Goal: Task Accomplishment & Management: Use online tool/utility

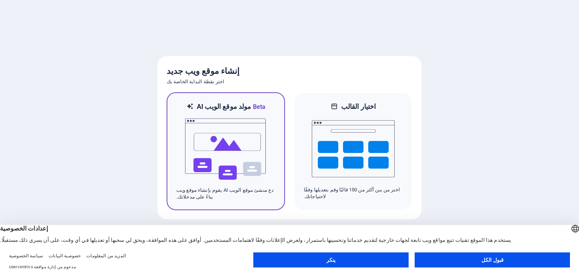
click at [205, 128] on img at bounding box center [225, 149] width 83 height 75
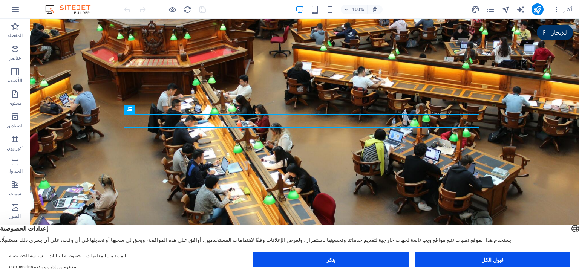
click at [474, 260] on button "قبول الكل" at bounding box center [492, 260] width 155 height 15
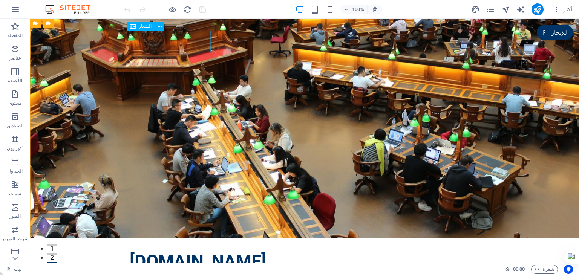
click at [145, 29] on font "الشعار" at bounding box center [145, 26] width 13 height 5
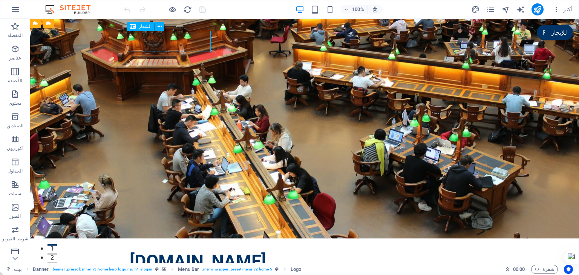
click at [144, 28] on font "الشعار" at bounding box center [145, 26] width 13 height 5
click at [145, 251] on div "[DOMAIN_NAME]" at bounding box center [305, 261] width 350 height 21
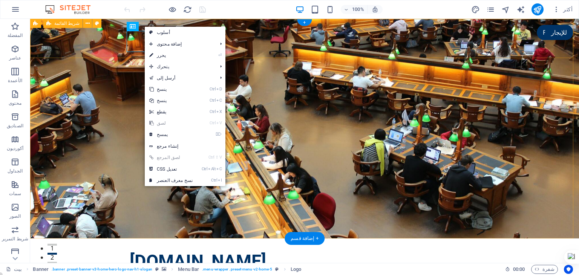
click at [103, 239] on div "[DOMAIN_NAME] الرئيسية من نحن الخدمات الأسئلة المتكررة تواصل معنا قائمة طعام" at bounding box center [304, 267] width 549 height 57
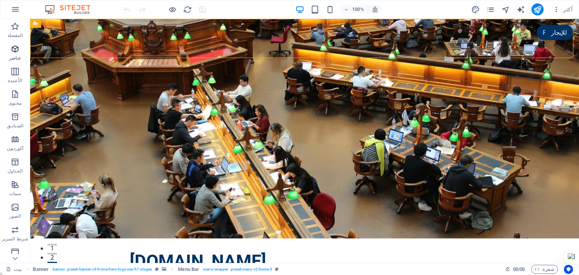
click at [14, 54] on span "عناصر" at bounding box center [15, 53] width 30 height 18
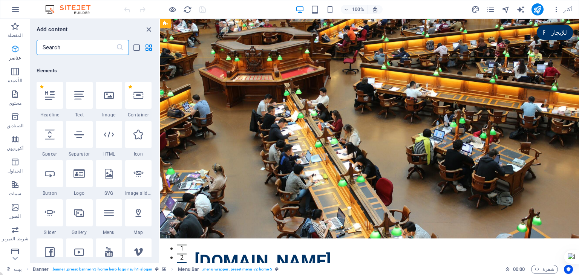
scroll to position [80, 0]
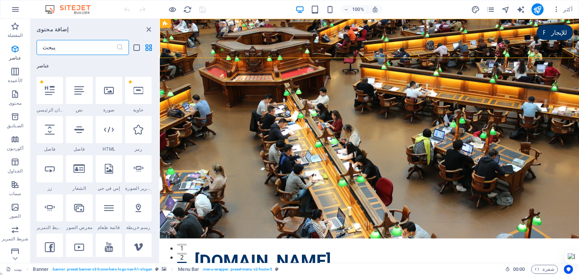
click at [111, 99] on div at bounding box center [109, 90] width 26 height 27
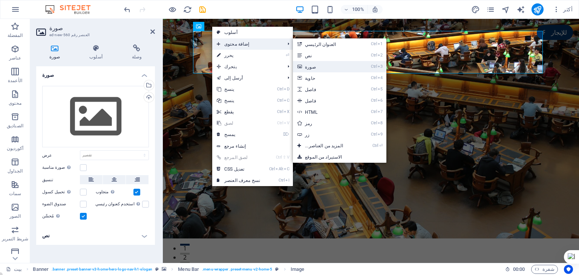
drag, startPoint x: 304, startPoint y: 69, endPoint x: 146, endPoint y: 49, distance: 158.8
click at [305, 69] on font "صورة" at bounding box center [310, 66] width 11 height 5
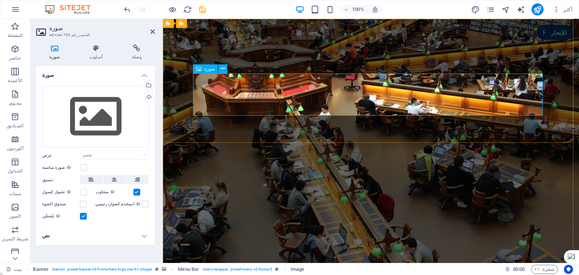
click at [54, 48] on icon at bounding box center [54, 48] width 37 height 8
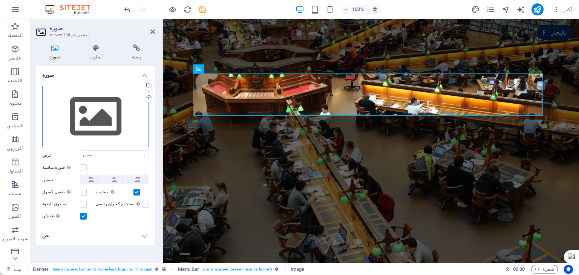
click at [90, 99] on div "اسحب الملفات هنا، وانقر لاختيار الملفات أو حدد الملفات من الملفات أو من صورنا و…" at bounding box center [95, 117] width 107 height 62
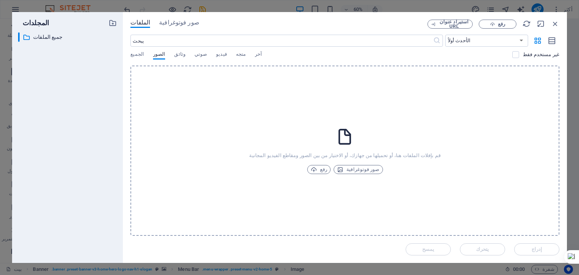
drag, startPoint x: 326, startPoint y: 121, endPoint x: 305, endPoint y: 76, distance: 49.7
drag, startPoint x: 305, startPoint y: 76, endPoint x: 205, endPoint y: 135, distance: 116.9
click at [205, 135] on div "قم بإفلات الملفات هنا، أو تحميلها من جهازك، أو الاختيار من بين الصور ومقاطع الف…" at bounding box center [344, 151] width 429 height 170
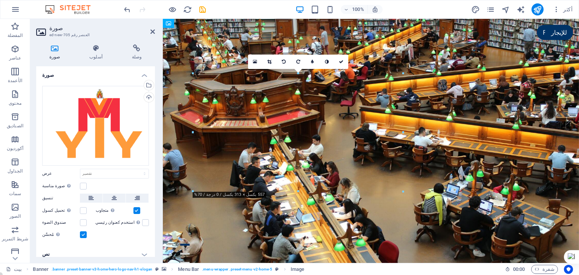
drag, startPoint x: 201, startPoint y: 76, endPoint x: 197, endPoint y: 48, distance: 27.8
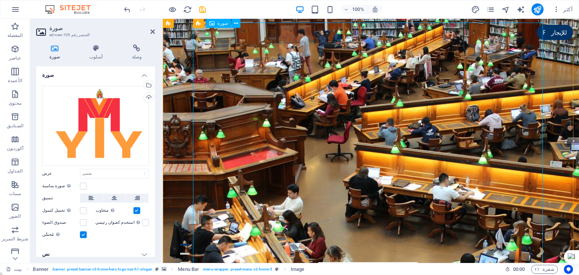
scroll to position [19, 0]
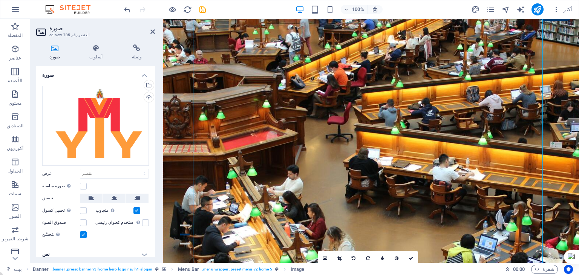
drag, startPoint x: 220, startPoint y: 48, endPoint x: 187, endPoint y: 54, distance: 34.4
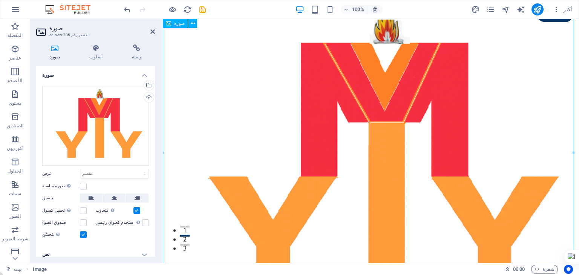
click at [228, 86] on figure at bounding box center [371, 155] width 416 height 308
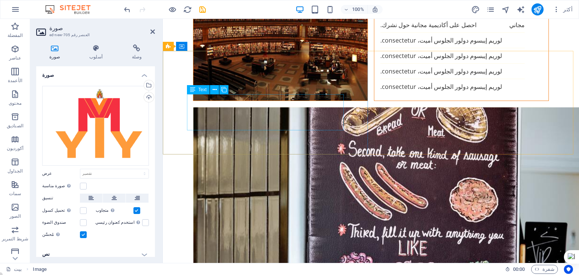
scroll to position [0, 0]
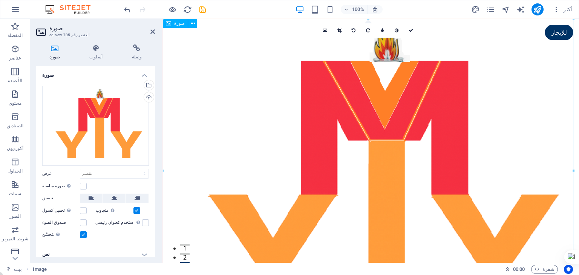
click at [207, 117] on figure at bounding box center [371, 173] width 416 height 308
click at [340, 31] on icon at bounding box center [339, 30] width 4 height 5
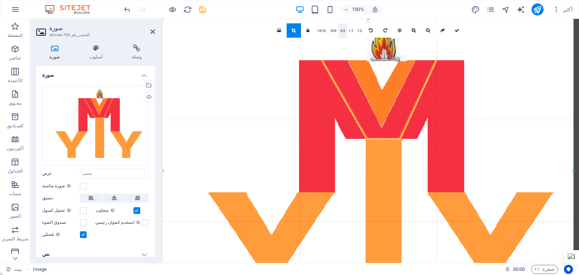
click at [340, 31] on font "4:3" at bounding box center [342, 31] width 5 height 4
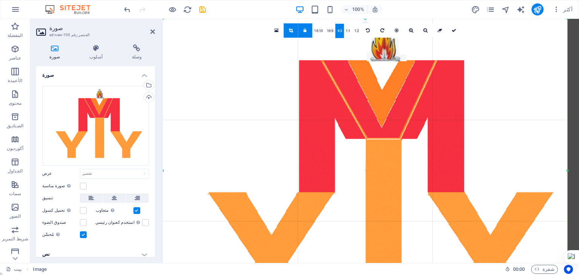
click at [354, 78] on div at bounding box center [368, 170] width 410 height 303
click at [142, 222] on label at bounding box center [145, 222] width 7 height 7
click at [0, 0] on input "استخدم كعنوان رئيسي سيتم تضمين الصورة في وسم عنوان H1. هذا مفيد لإعطاء نص بديل …" at bounding box center [0, 0] width 0 height 0
click at [84, 207] on label at bounding box center [83, 210] width 7 height 7
click at [0, 0] on input "تحميل كسول يؤدي تحميل الصور بعد تحميل الصفحة إلى تحسين سرعتها." at bounding box center [0, 0] width 0 height 0
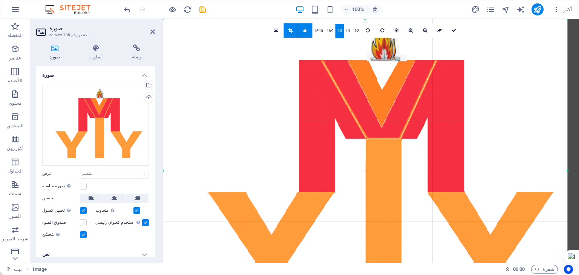
click at [83, 221] on label at bounding box center [83, 222] width 7 height 7
click at [0, 0] on input "صندوق الضوء" at bounding box center [0, 0] width 0 height 0
click at [85, 185] on label at bounding box center [83, 186] width 7 height 7
click at [0, 0] on input "صورة مناسبة ملاءمة الصورة تلقائيًا لعرض وارتفاع ثابتين" at bounding box center [0, 0] width 0 height 0
type input "1073"
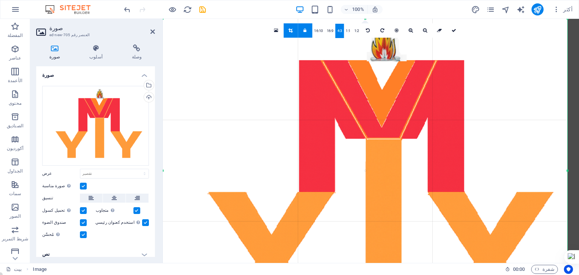
select select "px"
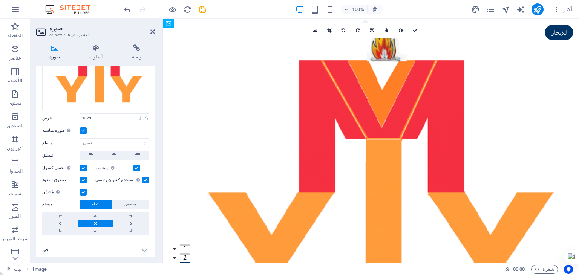
scroll to position [56, 0]
click at [222, 127] on figure at bounding box center [371, 170] width 416 height 303
click at [540, 61] on figure at bounding box center [371, 170] width 416 height 303
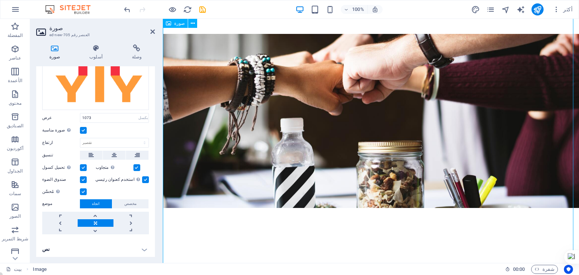
scroll to position [0, 0]
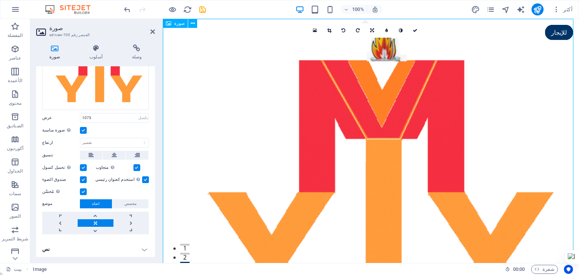
click at [335, 175] on figure at bounding box center [371, 170] width 416 height 303
click at [371, 31] on icon at bounding box center [372, 30] width 4 height 5
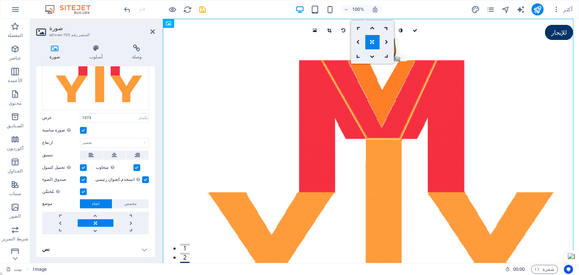
click at [369, 44] on link at bounding box center [372, 42] width 14 height 14
click at [417, 29] on icon at bounding box center [415, 30] width 5 height 5
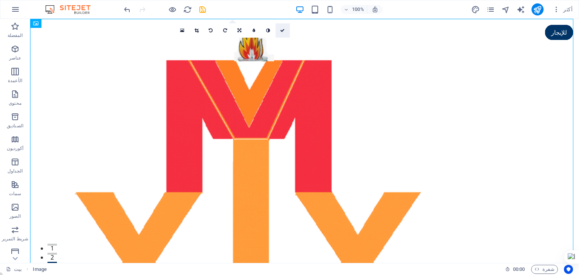
click at [285, 31] on link at bounding box center [282, 30] width 14 height 14
click at [284, 31] on icon at bounding box center [282, 30] width 5 height 5
click at [253, 31] on icon at bounding box center [254, 30] width 3 height 5
type input "5"
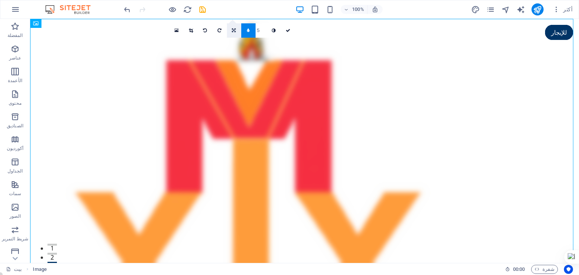
click at [232, 29] on icon at bounding box center [234, 30] width 4 height 5
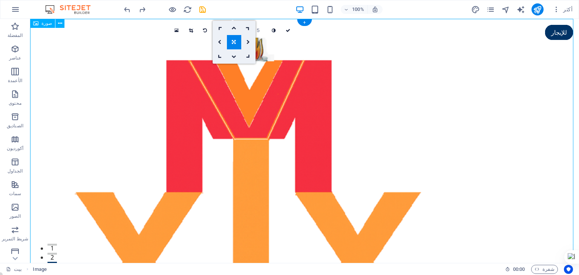
drag, startPoint x: 229, startPoint y: 122, endPoint x: 323, endPoint y: 137, distance: 95.4
click at [323, 137] on figure at bounding box center [304, 170] width 549 height 303
click at [473, 103] on figure at bounding box center [304, 170] width 549 height 303
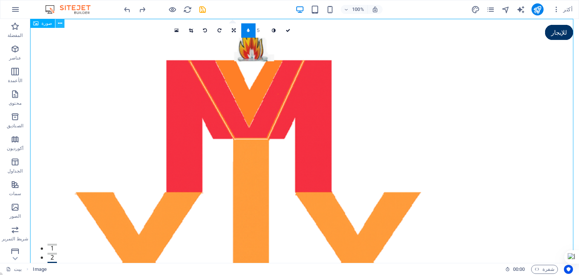
click at [58, 23] on icon at bounding box center [60, 24] width 4 height 8
click at [415, 126] on figure at bounding box center [304, 170] width 549 height 303
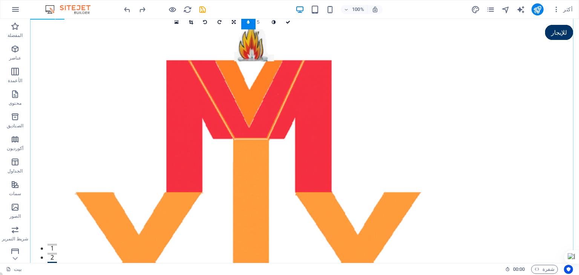
scroll to position [188, 0]
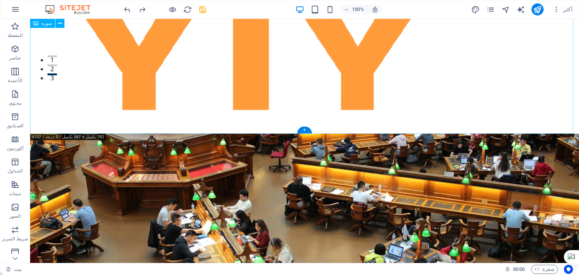
drag, startPoint x: 333, startPoint y: 150, endPoint x: 319, endPoint y: 103, distance: 48.5
drag, startPoint x: 55, startPoint y: 122, endPoint x: 193, endPoint y: 87, distance: 142.9
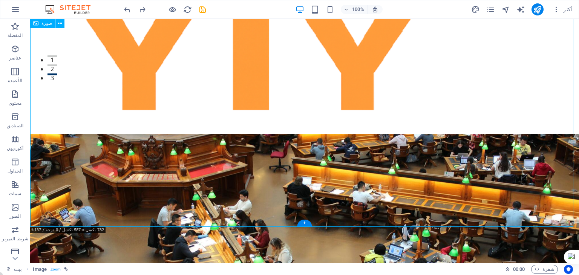
scroll to position [0, 0]
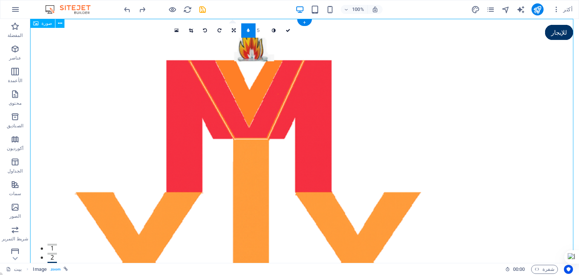
click at [170, 80] on figure at bounding box center [304, 170] width 549 height 303
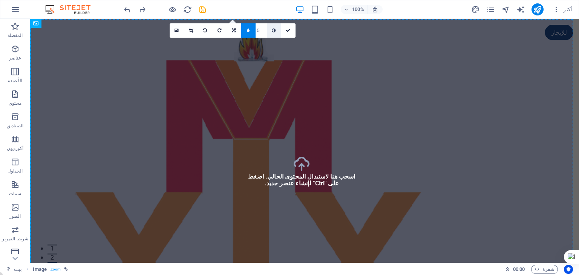
click at [274, 29] on icon at bounding box center [274, 30] width 4 height 5
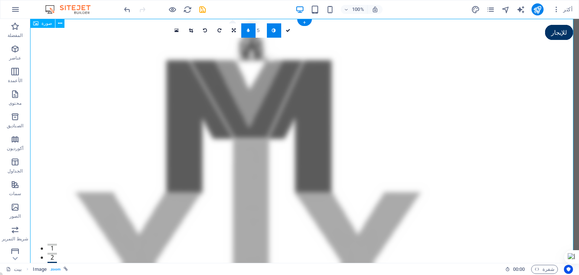
click at [431, 109] on figure at bounding box center [304, 170] width 549 height 303
click at [538, 11] on icon "نشر" at bounding box center [537, 9] width 9 height 9
checkbox input "false"
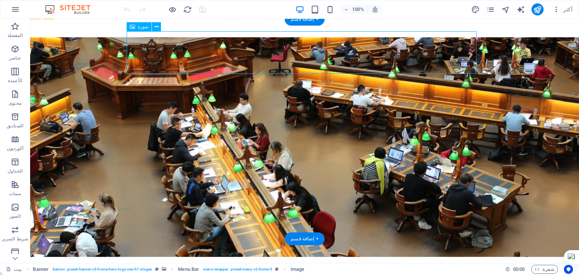
drag, startPoint x: 158, startPoint y: 53, endPoint x: 164, endPoint y: 37, distance: 17.4
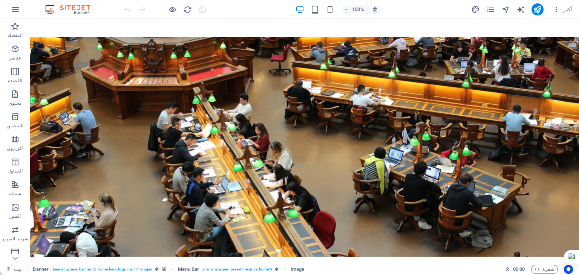
scroll to position [279, 0]
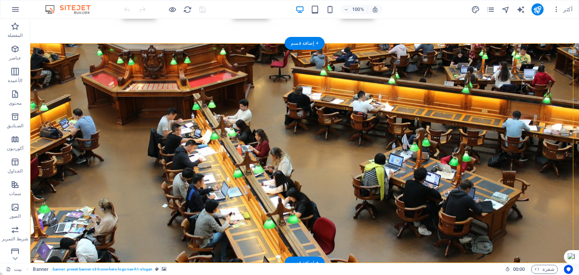
drag, startPoint x: 160, startPoint y: 81, endPoint x: 167, endPoint y: 107, distance: 27.0
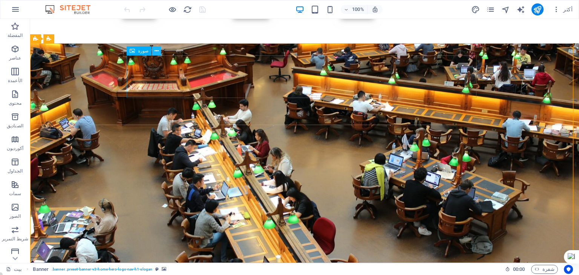
click at [157, 51] on button at bounding box center [156, 50] width 9 height 9
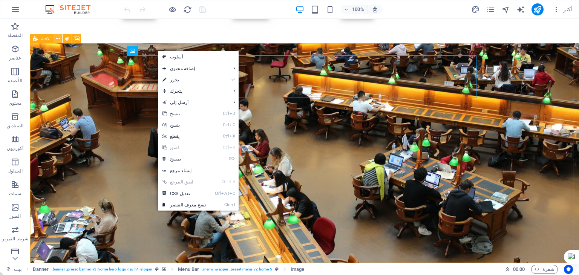
click at [56, 36] on icon at bounding box center [58, 39] width 4 height 8
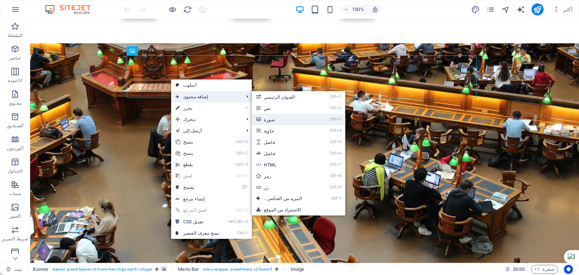
click at [264, 120] on font "صورة" at bounding box center [269, 119] width 11 height 5
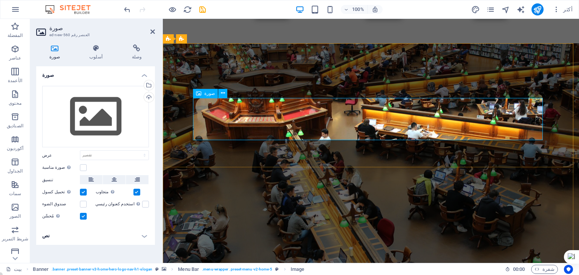
click at [222, 93] on icon at bounding box center [223, 93] width 4 height 8
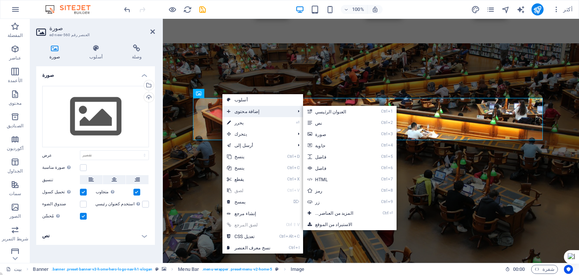
click at [232, 115] on span "إضافة محتوى" at bounding box center [256, 111] width 69 height 11
click at [322, 136] on link "Ctrl 3 صورة" at bounding box center [335, 134] width 65 height 11
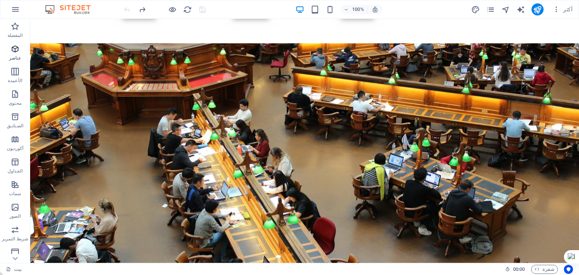
click at [13, 50] on icon "button" at bounding box center [15, 48] width 9 height 9
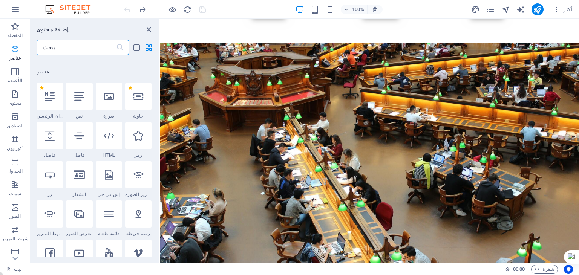
scroll to position [80, 0]
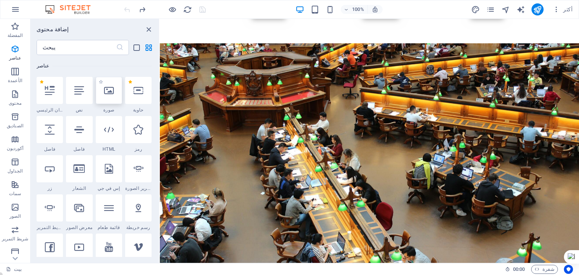
click at [112, 91] on icon at bounding box center [109, 91] width 10 height 10
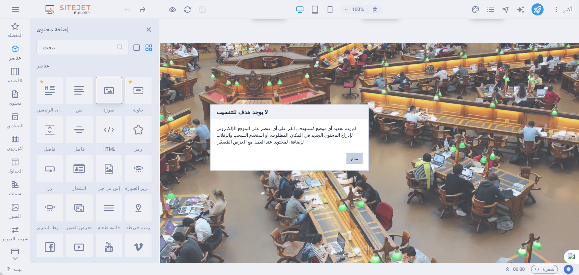
click at [356, 156] on font "تمام" at bounding box center [354, 158] width 7 height 5
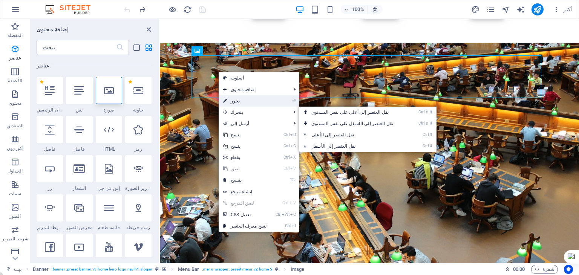
click at [234, 101] on font "يحرر" at bounding box center [235, 100] width 9 height 5
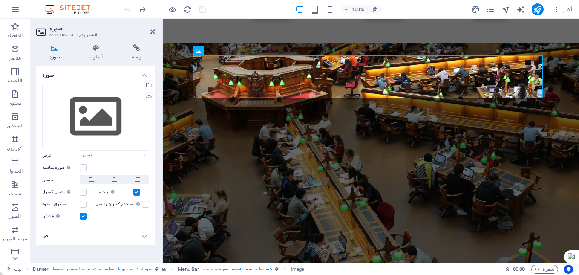
click at [50, 50] on icon at bounding box center [54, 48] width 37 height 8
click at [54, 50] on icon at bounding box center [54, 48] width 37 height 8
click at [12, 207] on icon "button" at bounding box center [15, 207] width 9 height 9
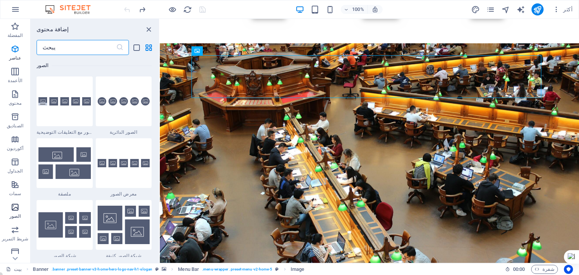
scroll to position [3822, 0]
drag, startPoint x: 129, startPoint y: 201, endPoint x: 127, endPoint y: 196, distance: 5.7
click at [129, 201] on div at bounding box center [124, 225] width 56 height 50
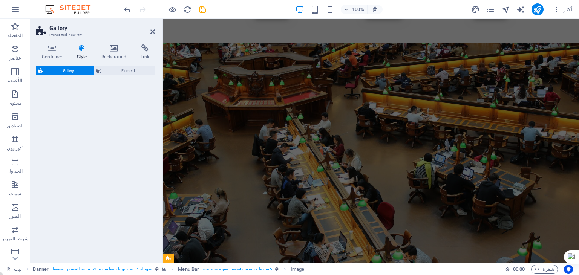
select select "rem"
select select "preset-gallery-v3-grid-dense"
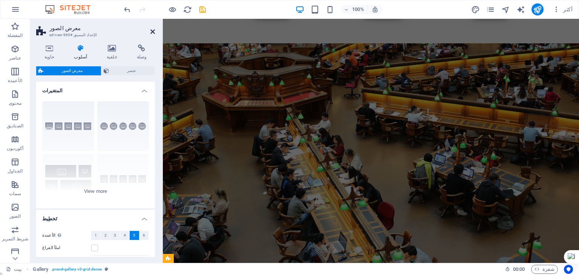
click at [154, 33] on icon at bounding box center [152, 32] width 5 height 6
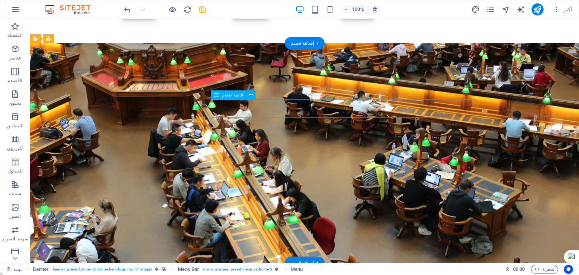
drag, startPoint x: 337, startPoint y: 109, endPoint x: 313, endPoint y: 111, distance: 24.2
click at [219, 95] on div "قائمة طعام" at bounding box center [228, 94] width 35 height 9
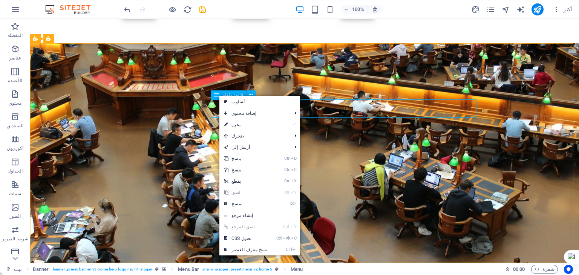
click at [220, 94] on div "قائمة طعام" at bounding box center [228, 94] width 35 height 9
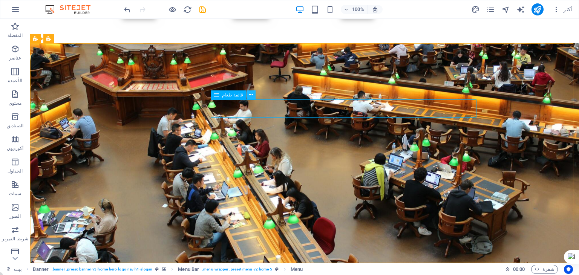
click at [249, 95] on icon at bounding box center [251, 95] width 4 height 8
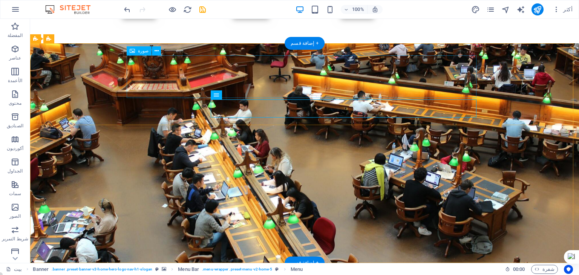
drag, startPoint x: 294, startPoint y: 153, endPoint x: 337, endPoint y: 88, distance: 77.8
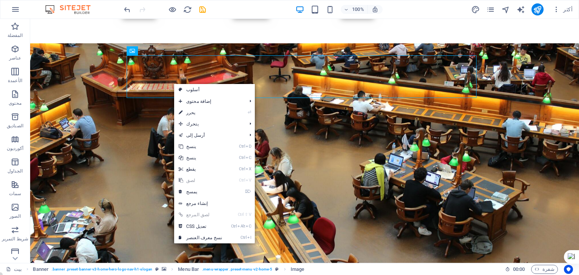
click at [195, 181] on link "Ctrl V لصق" at bounding box center [200, 180] width 52 height 11
click at [194, 181] on link "Ctrl V لصق" at bounding box center [200, 180] width 52 height 11
drag, startPoint x: 194, startPoint y: 181, endPoint x: 199, endPoint y: 181, distance: 4.5
click at [195, 181] on link "Ctrl V لصق" at bounding box center [200, 180] width 52 height 11
click at [229, 180] on li "Ctrl V لصق" at bounding box center [214, 180] width 81 height 11
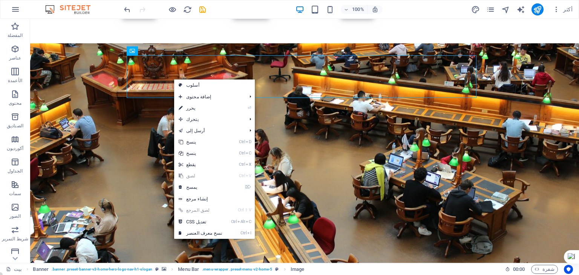
click at [187, 177] on font "لصق" at bounding box center [190, 175] width 9 height 5
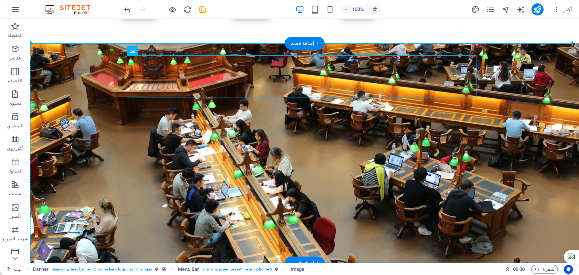
drag, startPoint x: 163, startPoint y: 70, endPoint x: 90, endPoint y: 61, distance: 73.4
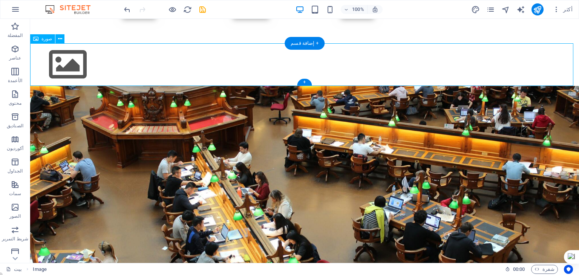
click at [124, 53] on figure at bounding box center [304, 64] width 549 height 43
click at [305, 80] on font "+" at bounding box center [304, 82] width 3 height 6
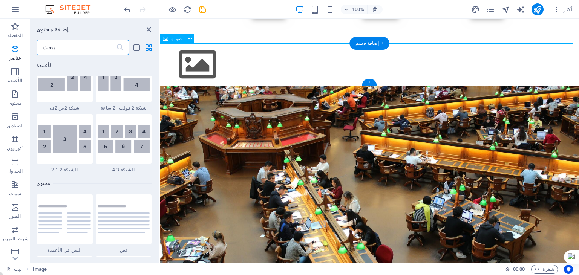
scroll to position [1319, 0]
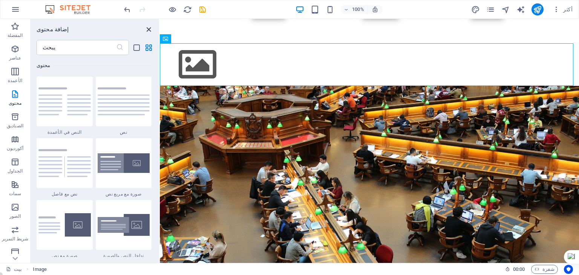
click at [146, 29] on icon "إغلاق اللوحة" at bounding box center [148, 29] width 9 height 9
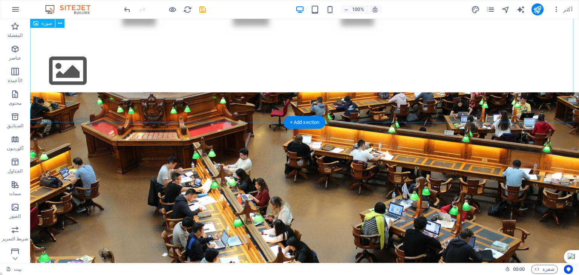
scroll to position [0, 0]
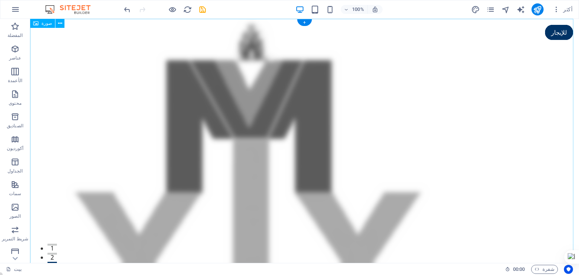
click at [248, 113] on figure at bounding box center [304, 170] width 549 height 303
click at [539, 269] on icon "button" at bounding box center [536, 269] width 5 height 5
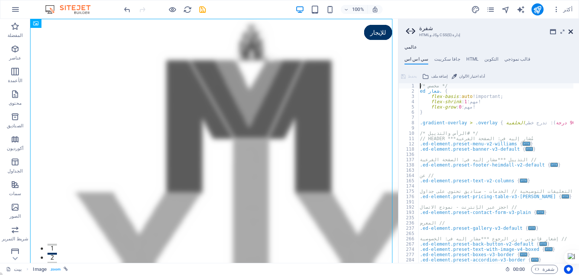
click at [571, 32] on icon at bounding box center [570, 32] width 5 height 6
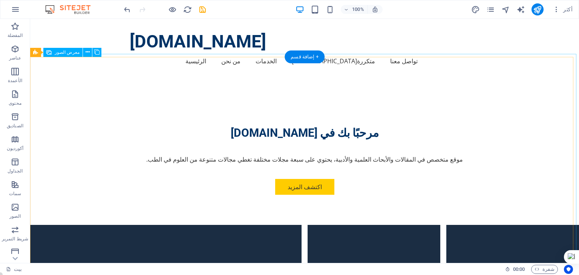
scroll to position [415, 0]
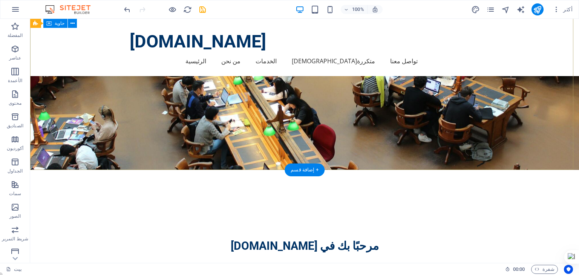
click at [509, 170] on div "مرحبًا بك في [DOMAIN_NAME] موقع متخصص في المقالات والأبحاث العلمية والأدبية، يح…" at bounding box center [304, 254] width 549 height 168
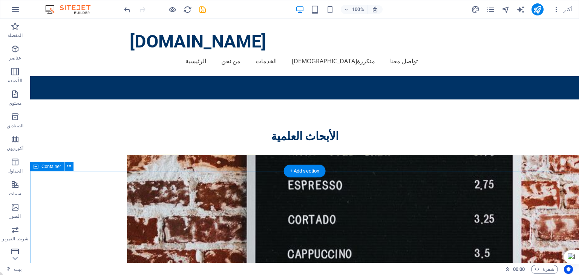
scroll to position [2563, 0]
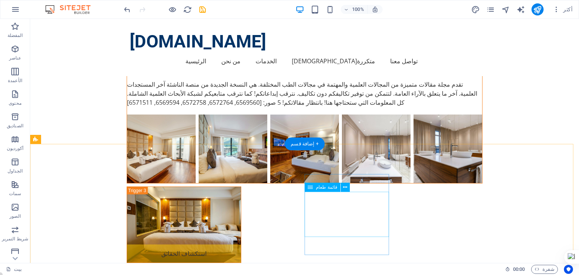
scroll to position [5393, 0]
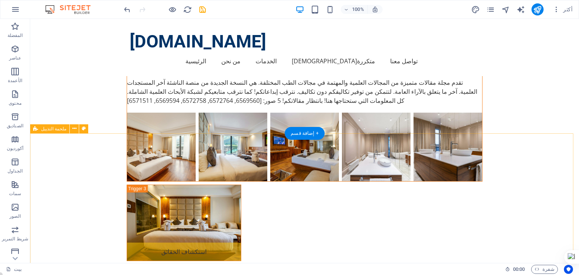
drag, startPoint x: 247, startPoint y: 204, endPoint x: 212, endPoint y: 205, distance: 35.1
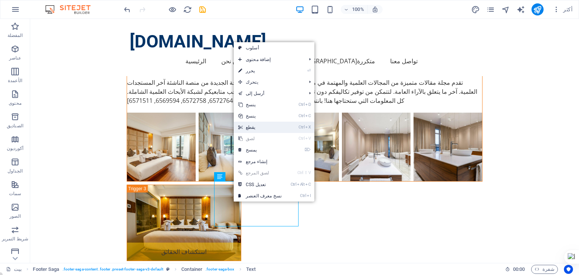
click at [248, 130] on font "يقطع" at bounding box center [251, 127] width 10 height 5
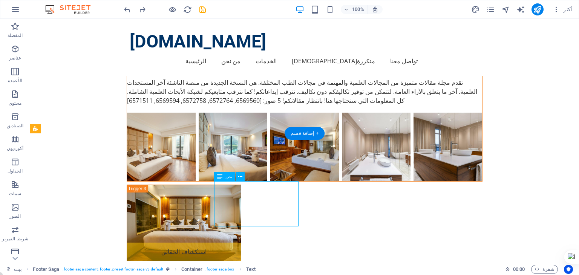
drag, startPoint x: 271, startPoint y: 221, endPoint x: 230, endPoint y: 222, distance: 41.1
drag, startPoint x: 227, startPoint y: 203, endPoint x: 236, endPoint y: 216, distance: 16.1
click at [239, 178] on icon at bounding box center [240, 177] width 4 height 8
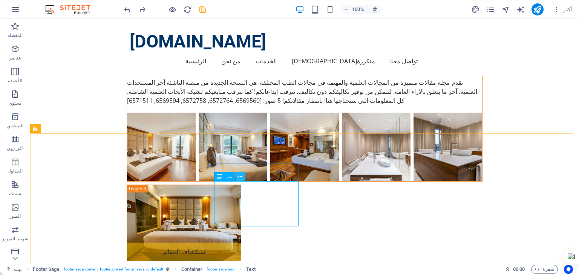
click at [240, 177] on icon at bounding box center [240, 177] width 4 height 8
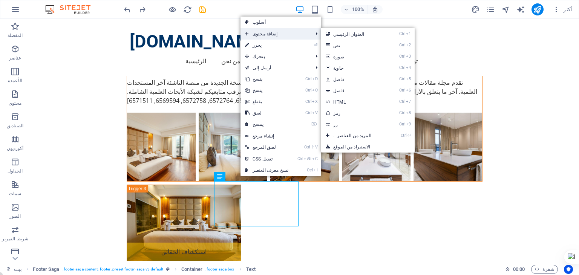
click at [267, 33] on font "إضافة محتوى" at bounding box center [265, 33] width 25 height 5
click at [333, 46] on font "نص" at bounding box center [336, 45] width 7 height 5
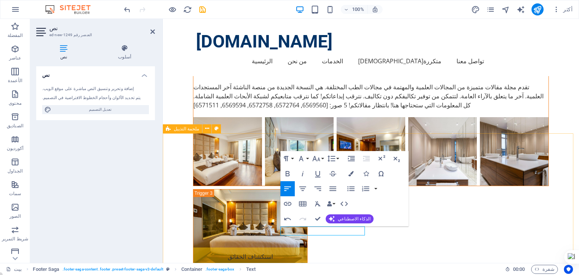
drag, startPoint x: 344, startPoint y: 230, endPoint x: 279, endPoint y: 227, distance: 65.3
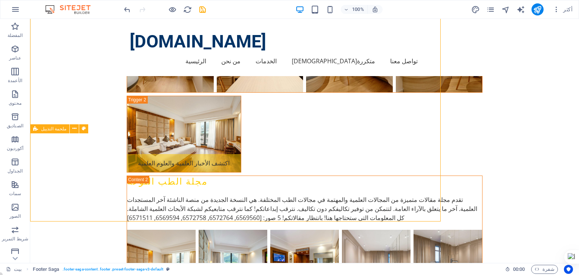
scroll to position [5393, 0]
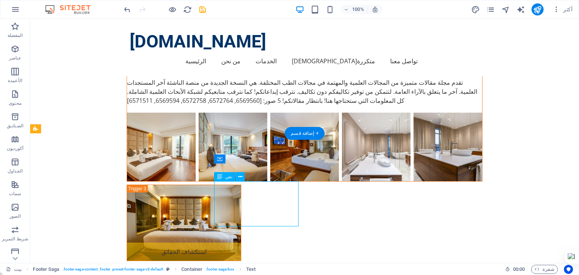
drag, startPoint x: 271, startPoint y: 221, endPoint x: 225, endPoint y: 187, distance: 58.0
click at [239, 176] on icon at bounding box center [240, 177] width 4 height 8
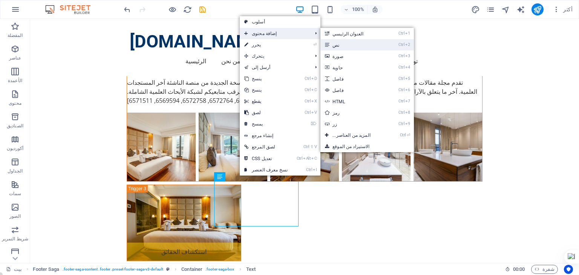
click at [332, 45] on font "نص" at bounding box center [335, 45] width 7 height 5
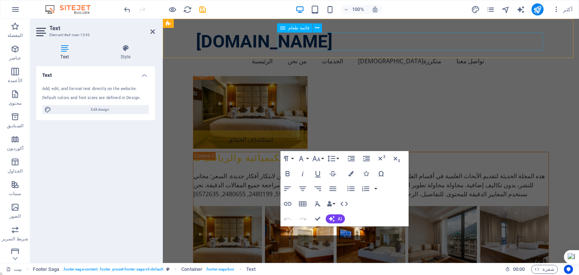
scroll to position [5276, 0]
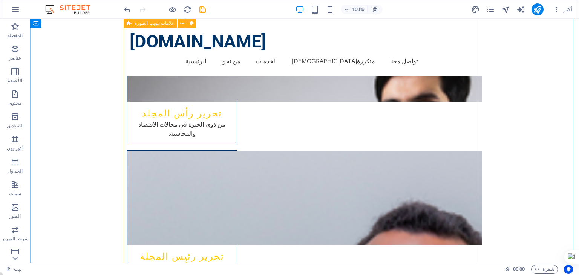
scroll to position [3706, 0]
